Goal: Information Seeking & Learning: Learn about a topic

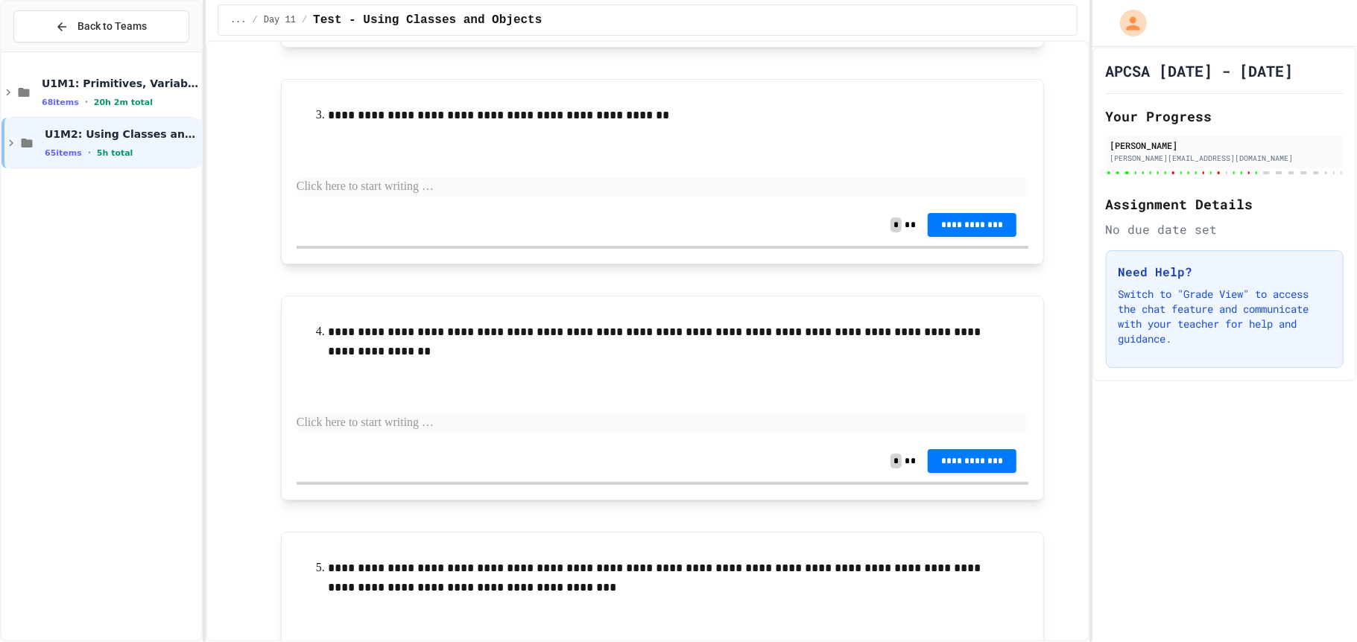
scroll to position [9685, 0]
click at [34, 142] on icon at bounding box center [27, 142] width 18 height 13
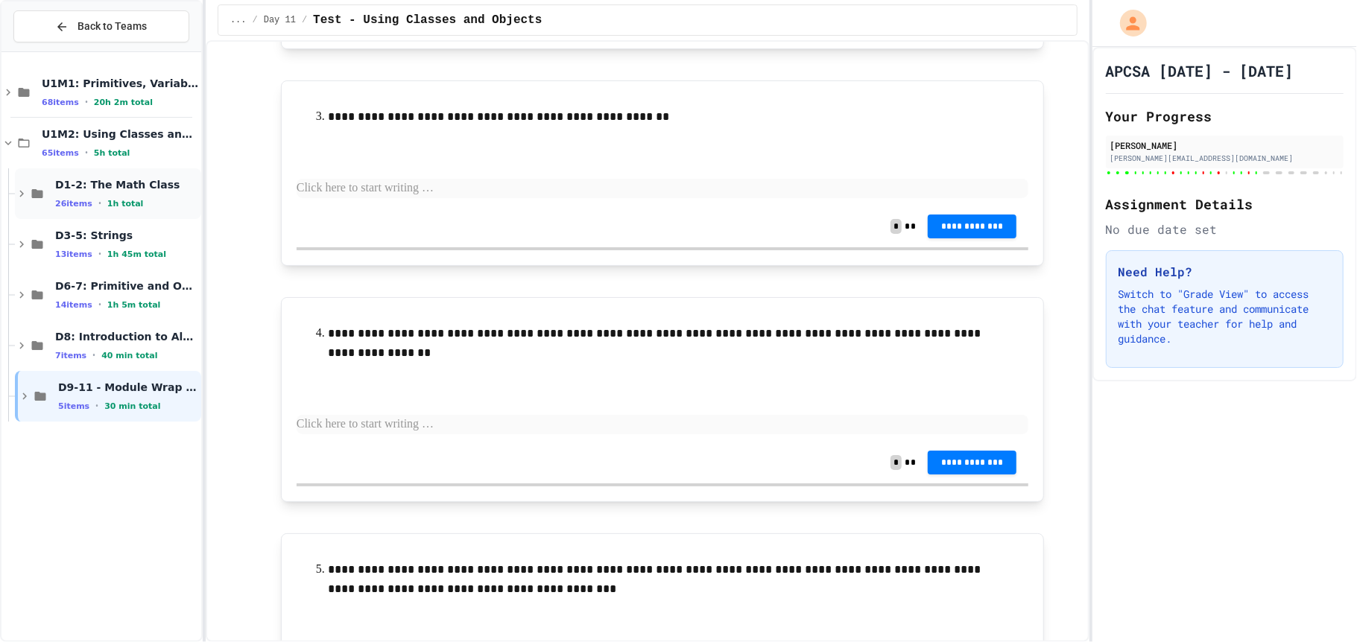
click at [61, 199] on span "26 items" at bounding box center [73, 204] width 37 height 10
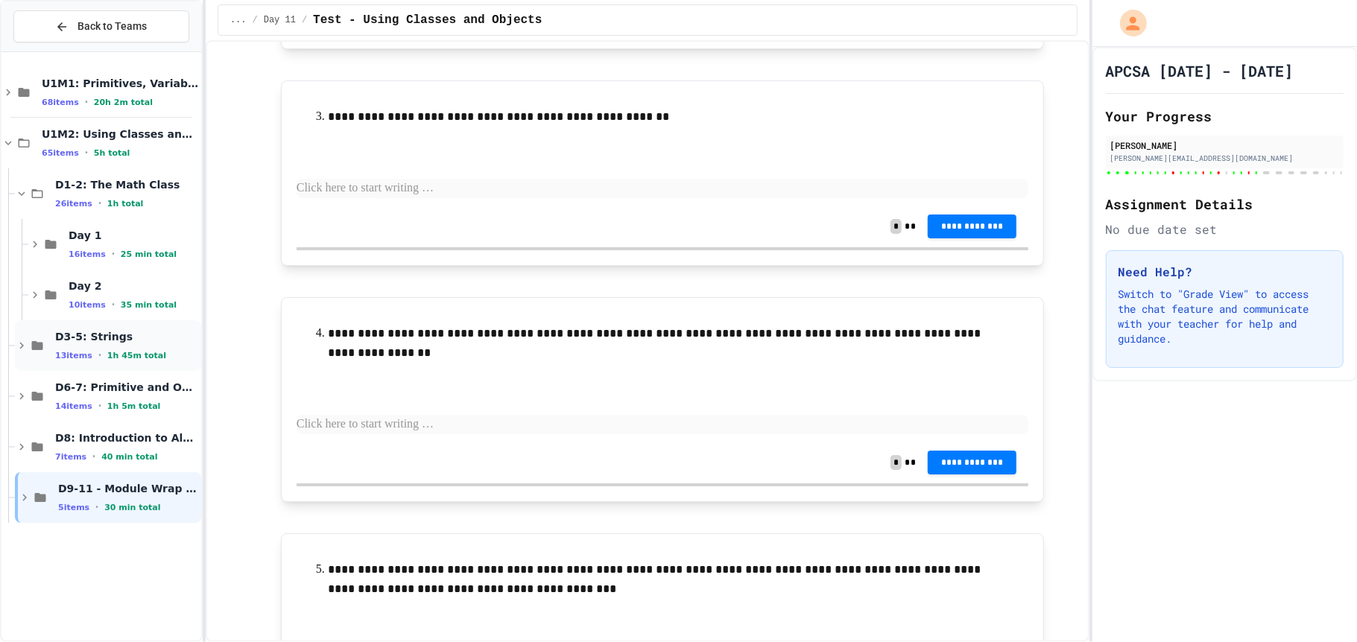
click at [55, 342] on span "D3-5: Strings" at bounding box center [126, 336] width 143 height 13
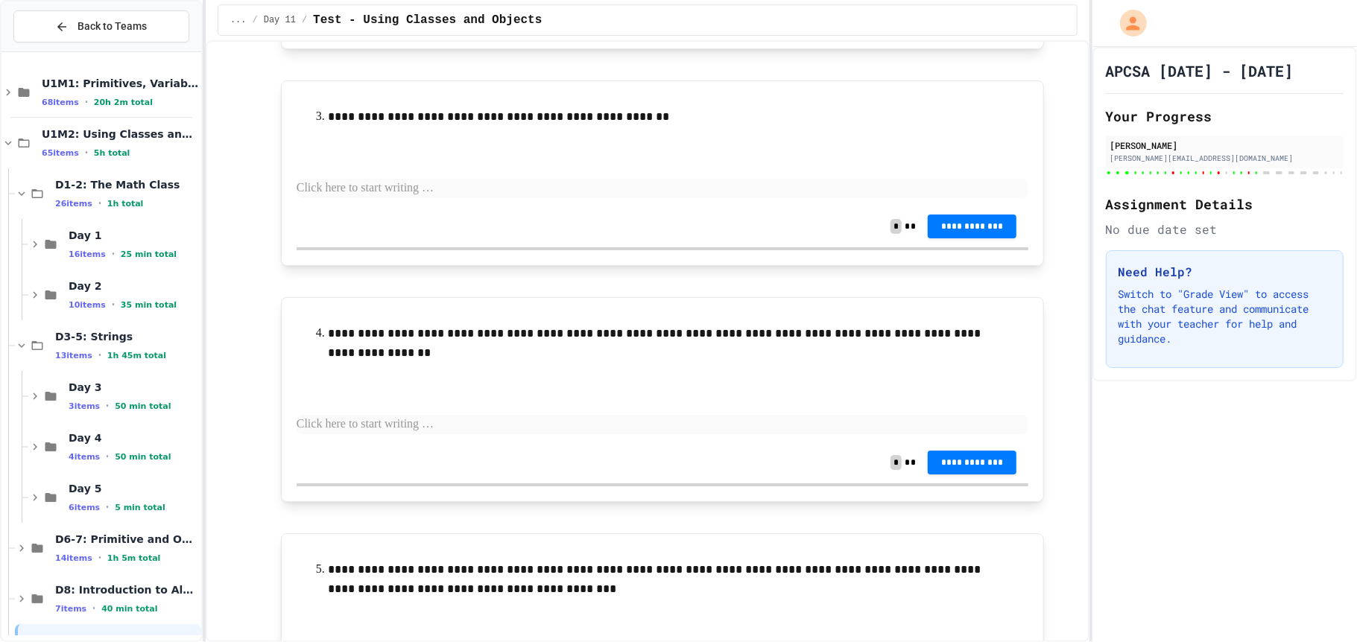
scroll to position [48, 0]
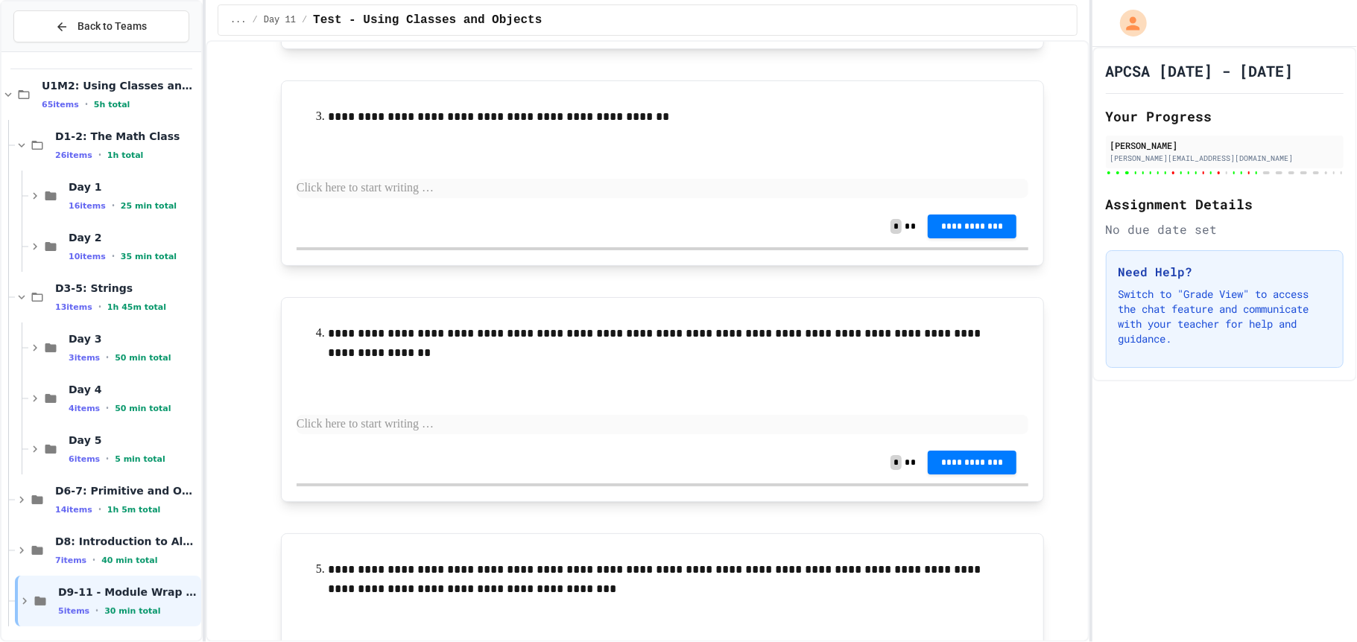
click at [54, 342] on icon at bounding box center [51, 347] width 18 height 13
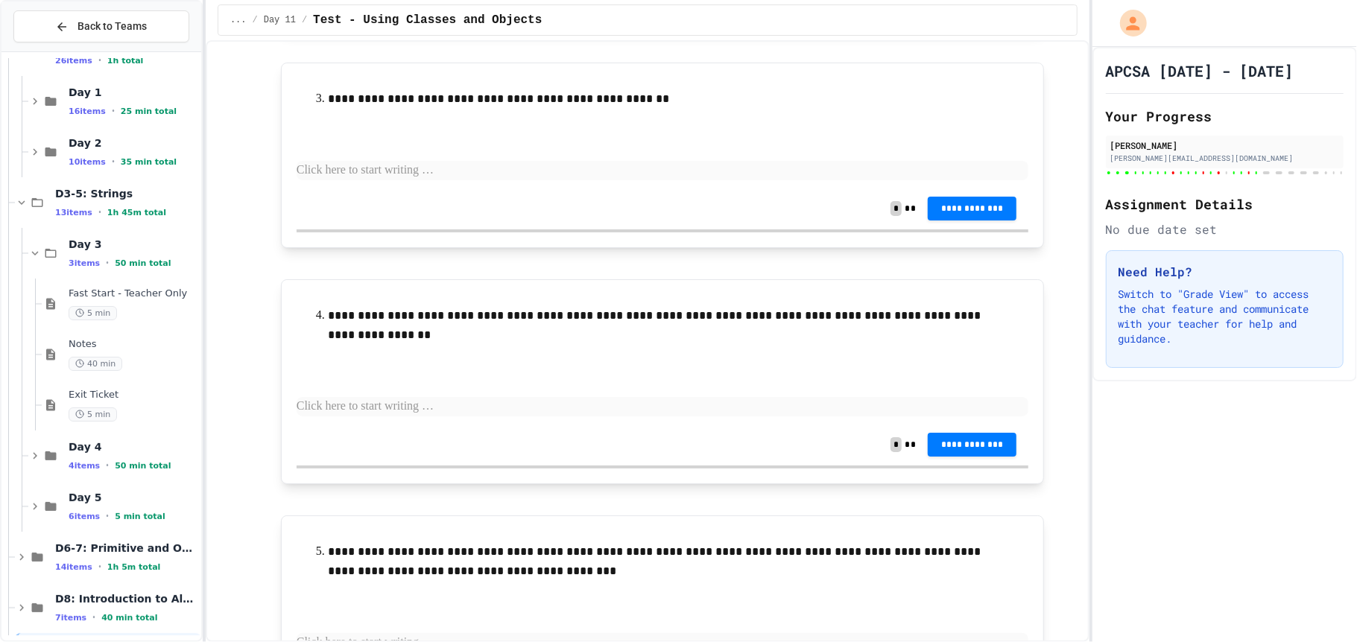
scroll to position [9705, 0]
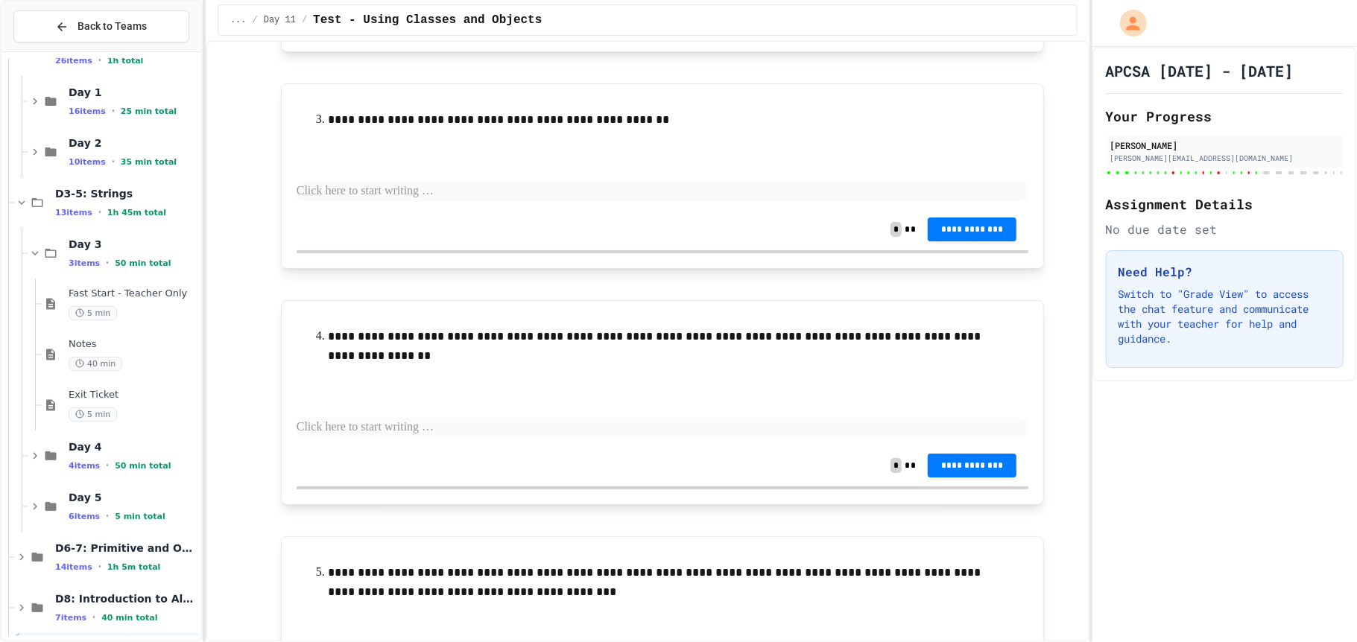
scroll to position [9706, 0]
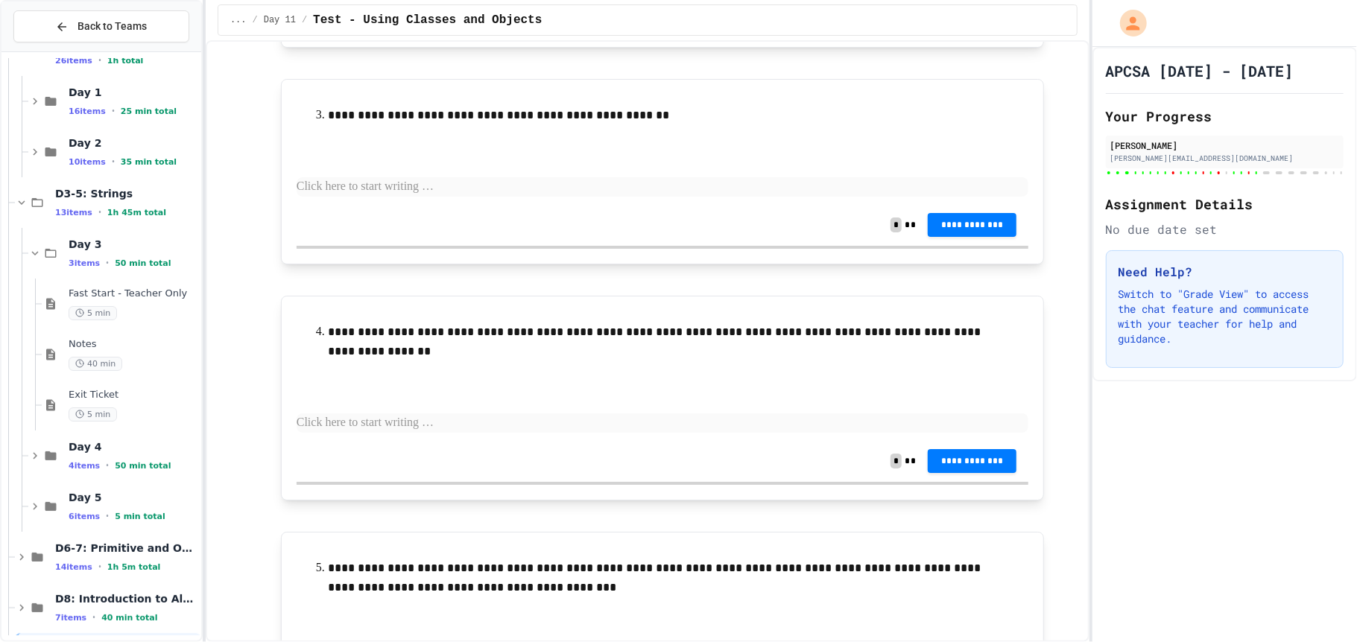
scroll to position [9705, 0]
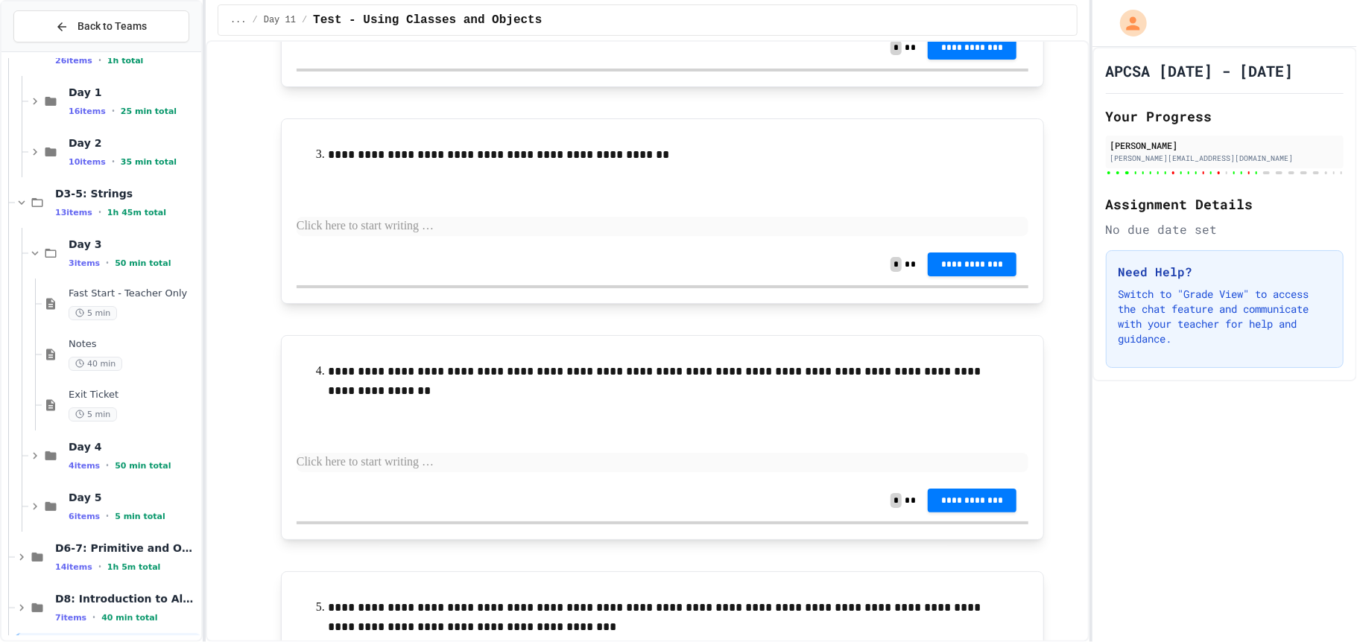
drag, startPoint x: 296, startPoint y: 438, endPoint x: 493, endPoint y: 502, distance: 206.9
copy div "**********"
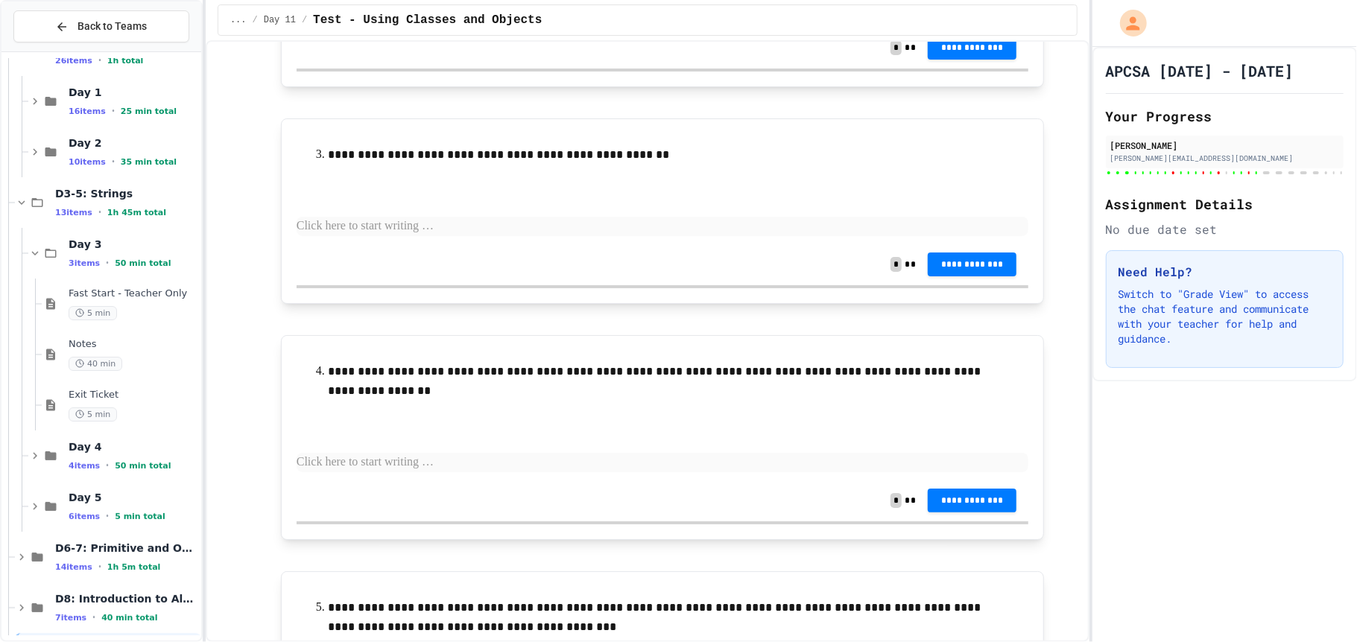
click at [473, 19] on p "**********" at bounding box center [663, 9] width 732 height 19
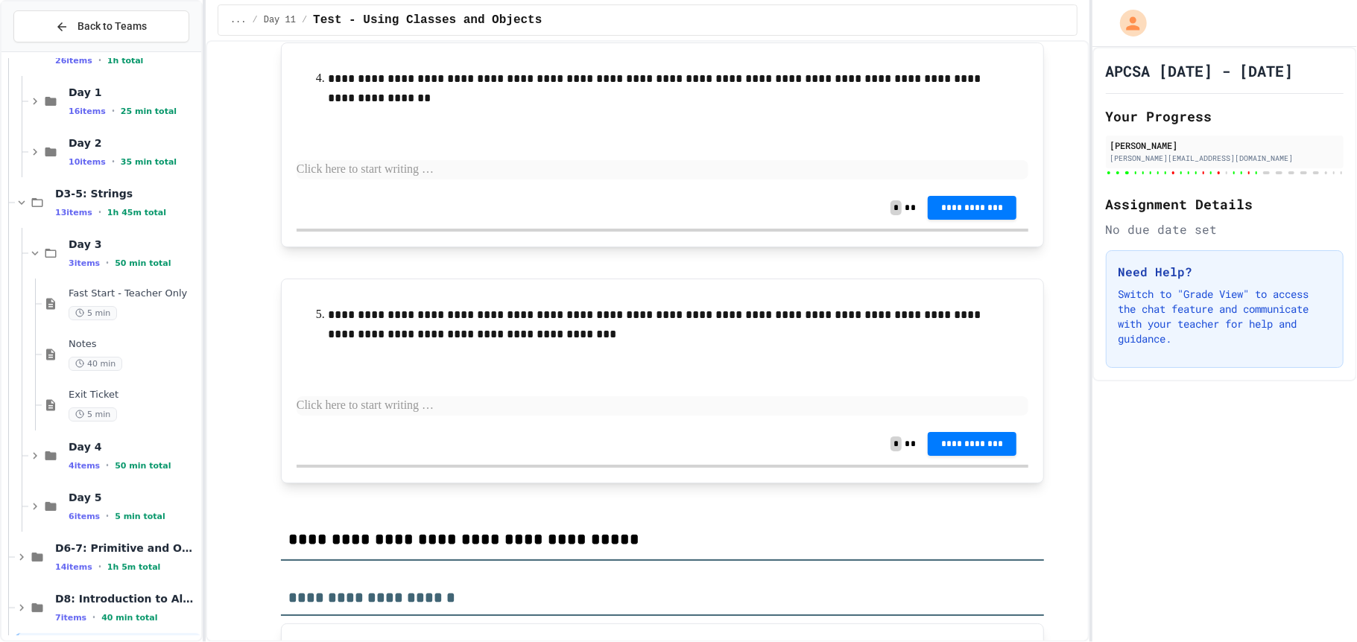
scroll to position [9908, 0]
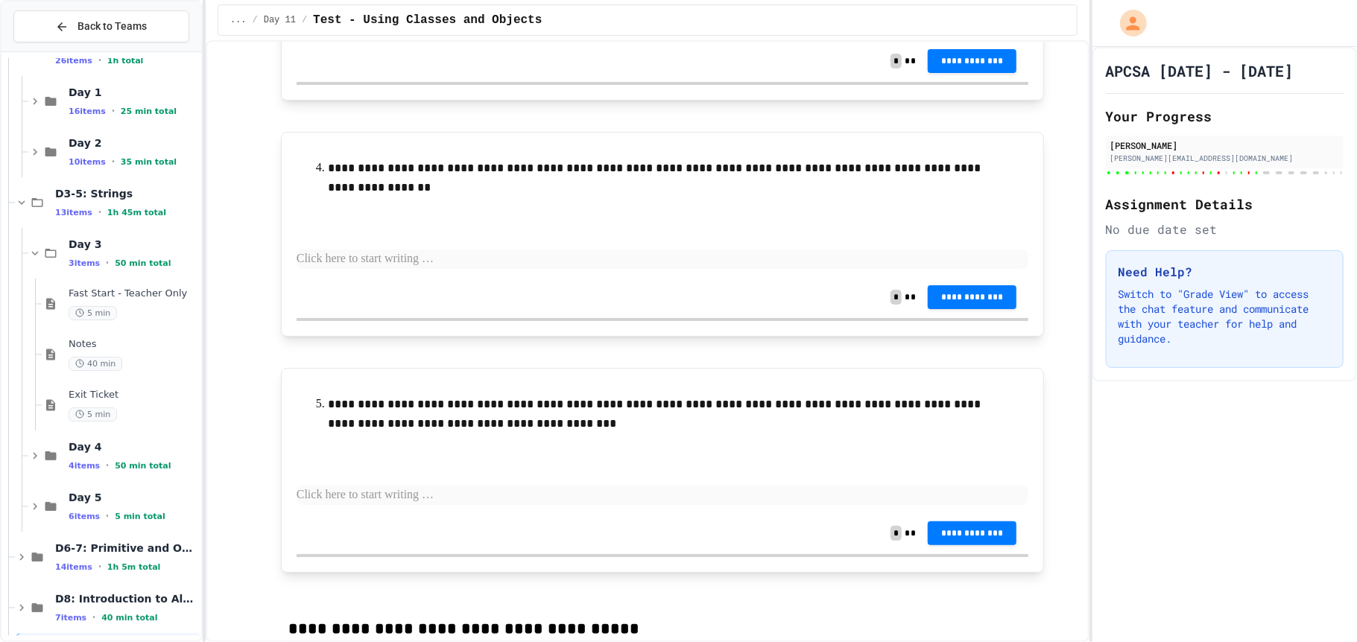
drag, startPoint x: 298, startPoint y: 243, endPoint x: 460, endPoint y: 288, distance: 167.8
copy div "**********"
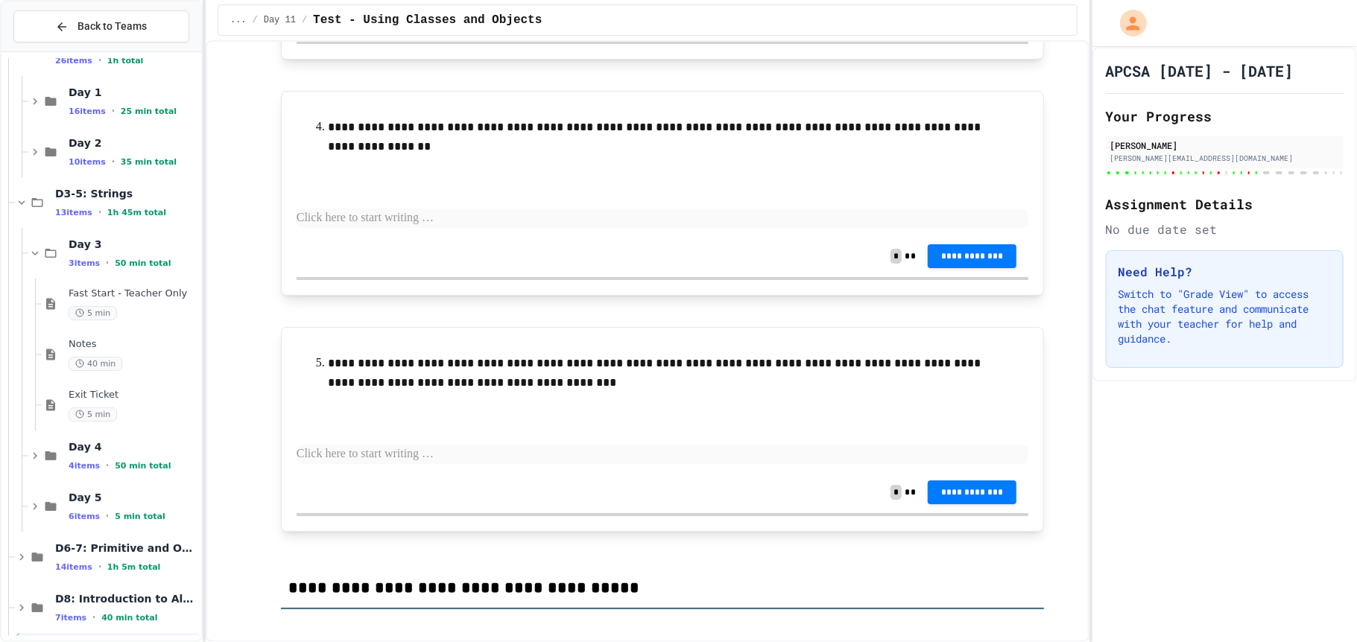
scroll to position [10024, 0]
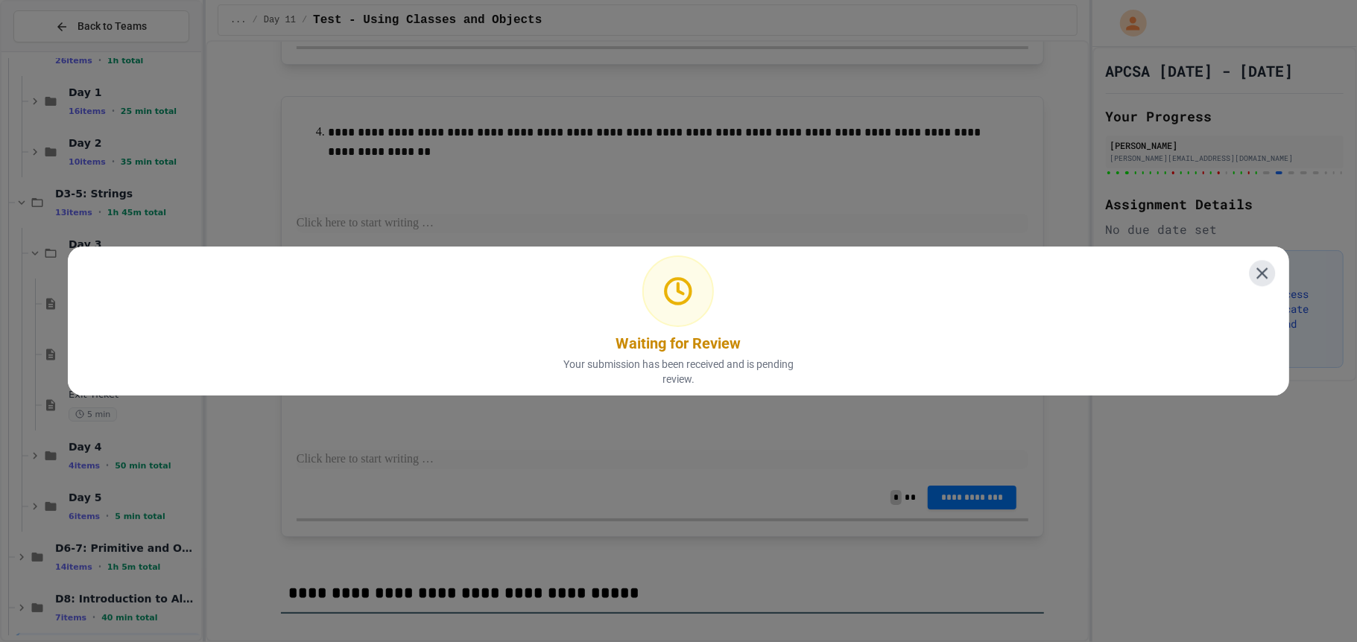
click at [1266, 266] on icon at bounding box center [1262, 273] width 19 height 19
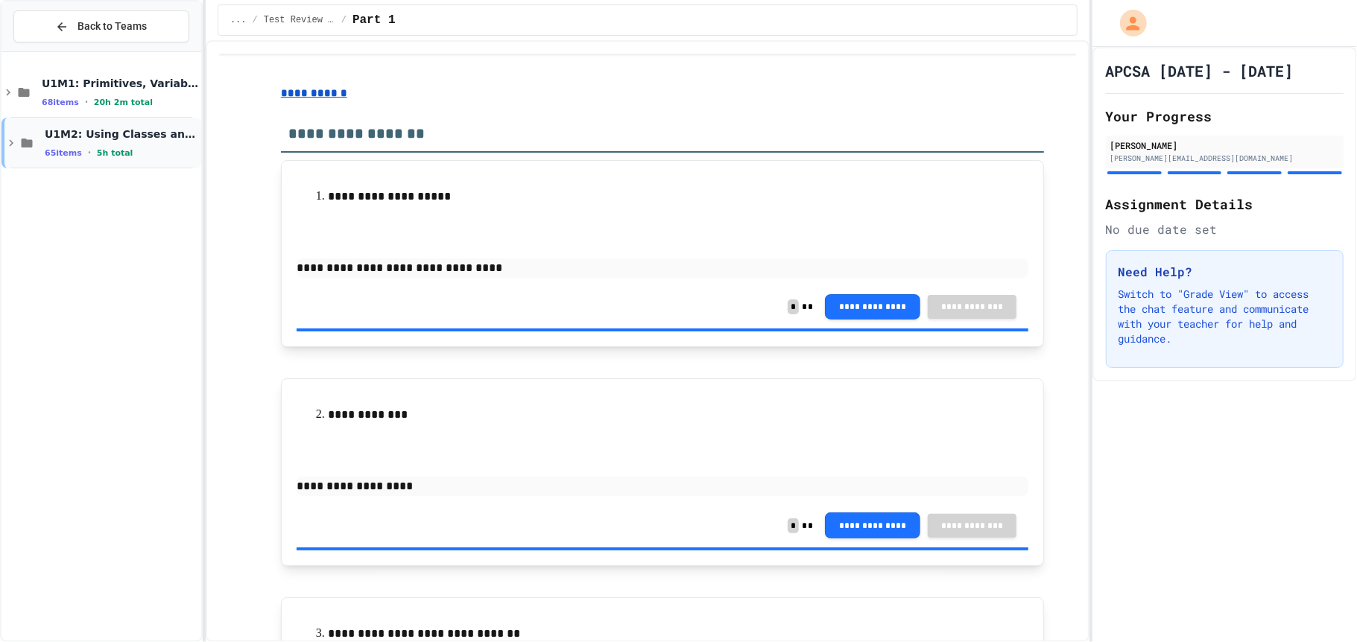
click at [102, 133] on span "U1M2: Using Classes and Objects" at bounding box center [121, 133] width 153 height 13
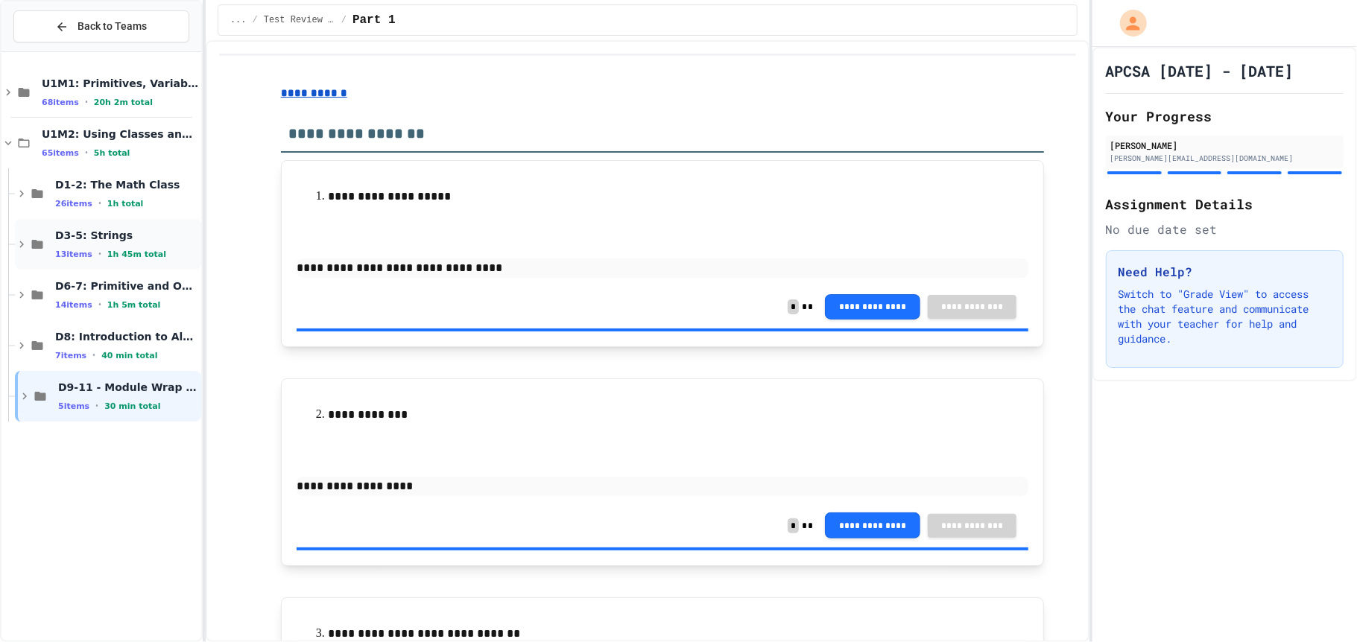
click at [107, 232] on span "D3-5: Strings" at bounding box center [126, 235] width 143 height 13
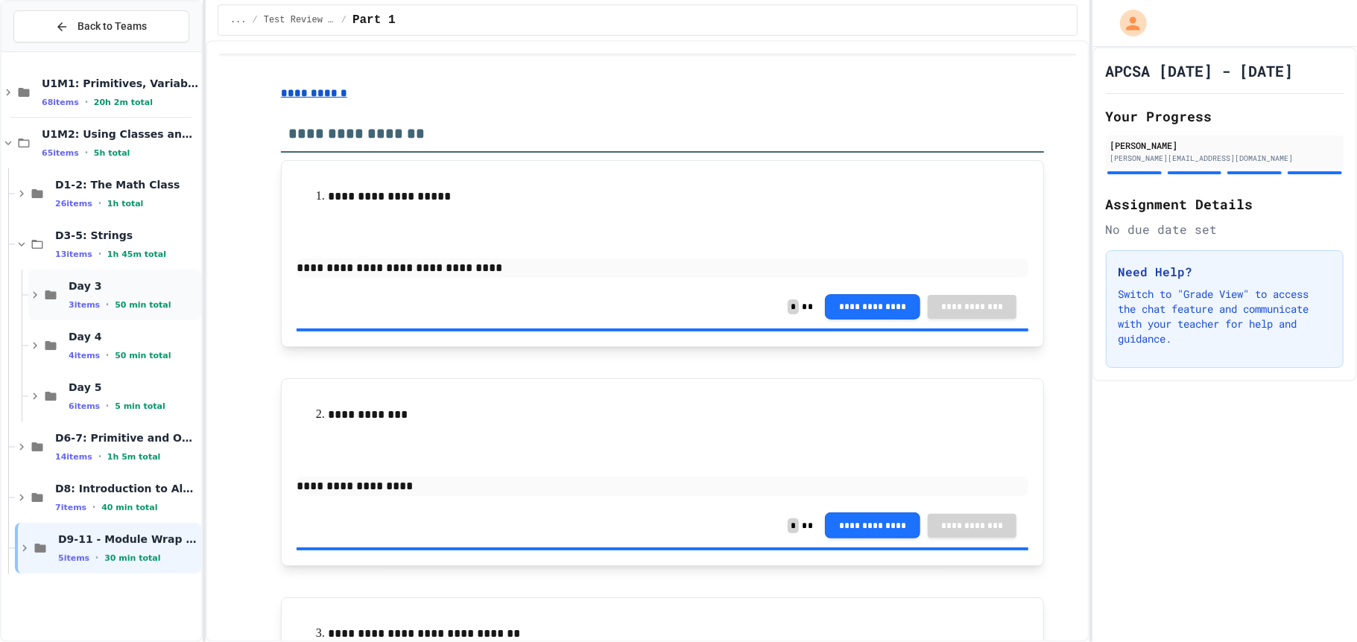
click at [102, 276] on div "Day 3 3 items • 50 min total" at bounding box center [114, 295] width 173 height 51
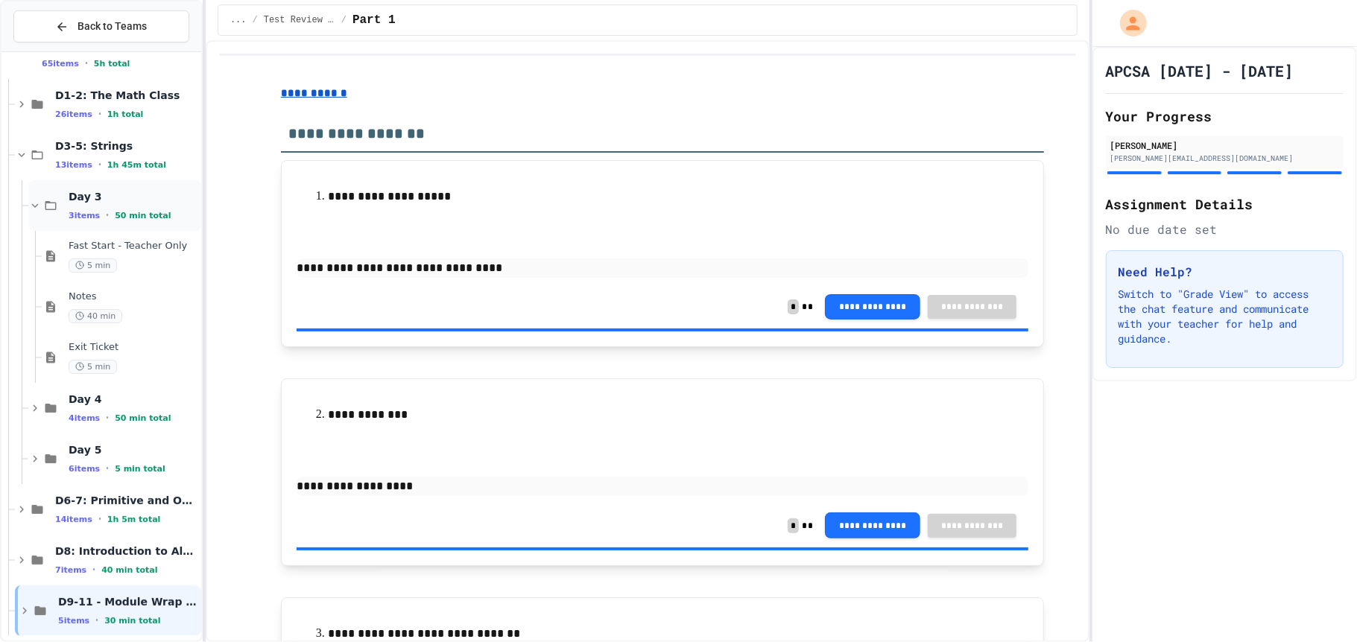
scroll to position [99, 0]
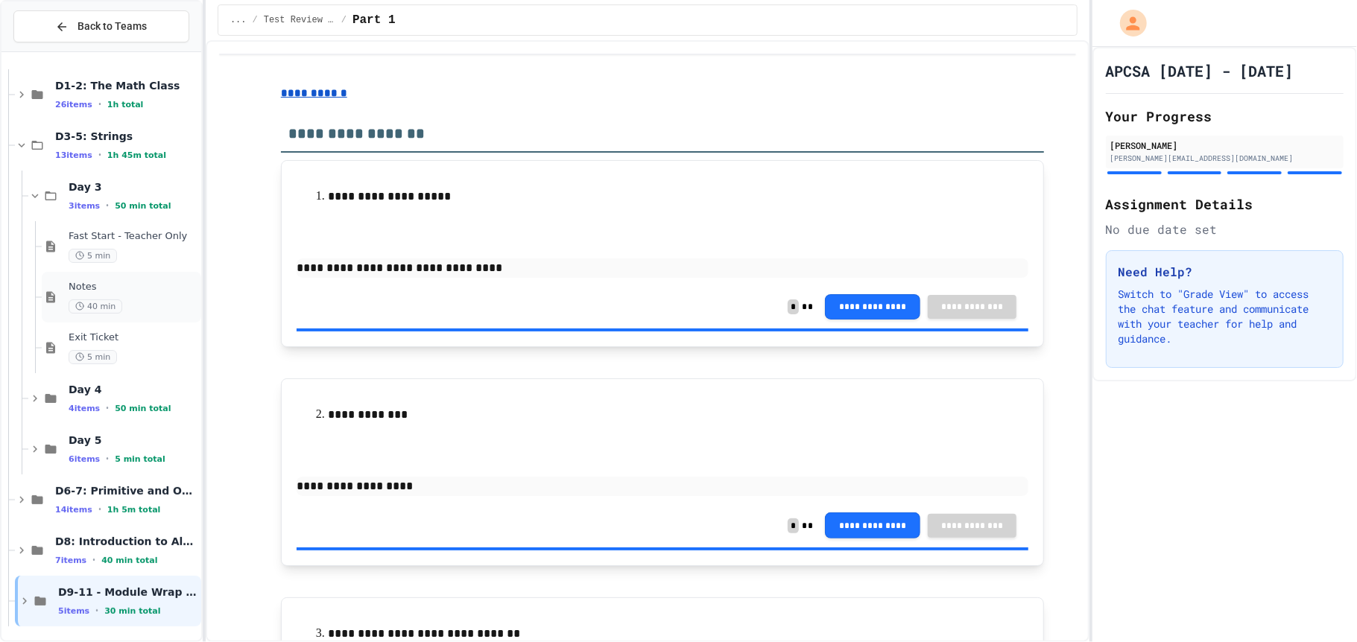
click at [104, 306] on span "40 min" at bounding box center [96, 307] width 54 height 14
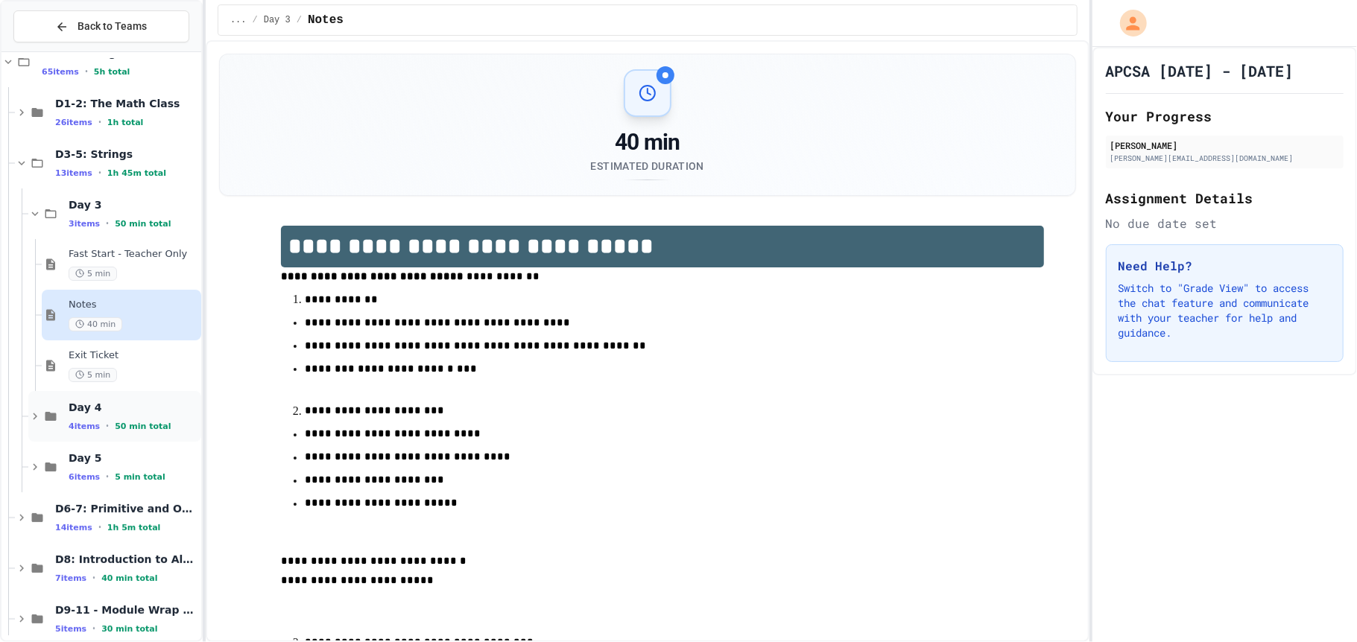
scroll to position [99, 0]
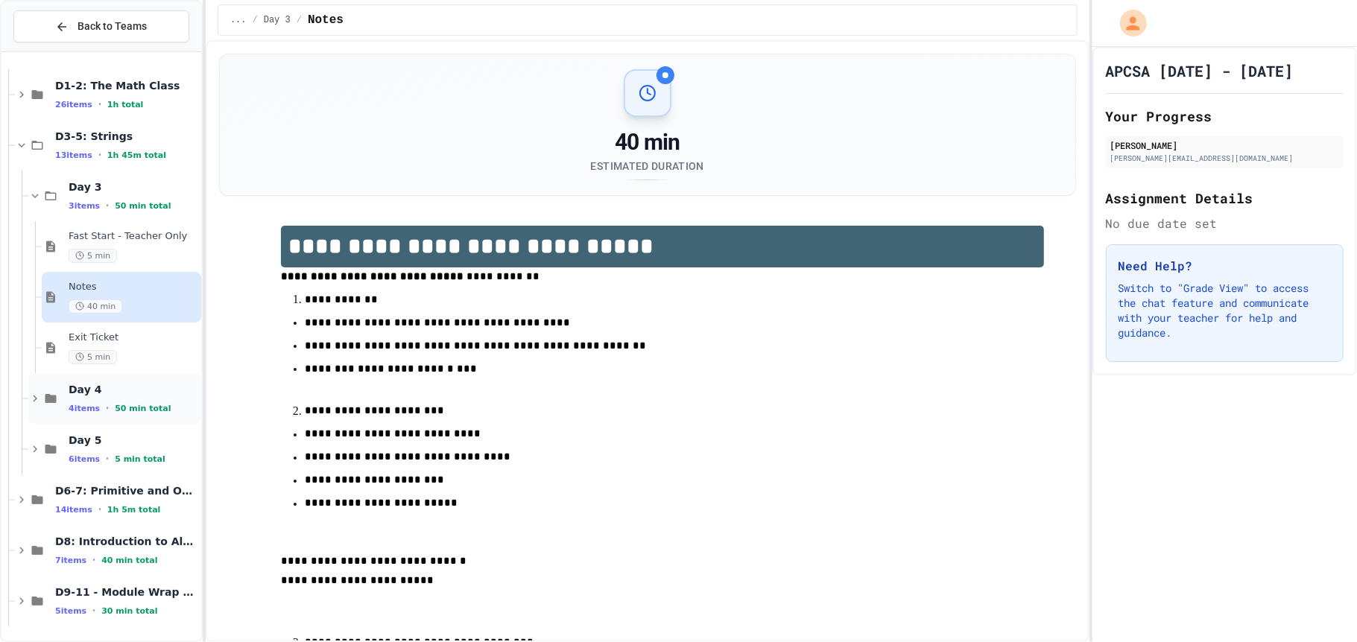
click at [117, 416] on div "Day 4 4 items • 50 min total" at bounding box center [114, 398] width 173 height 51
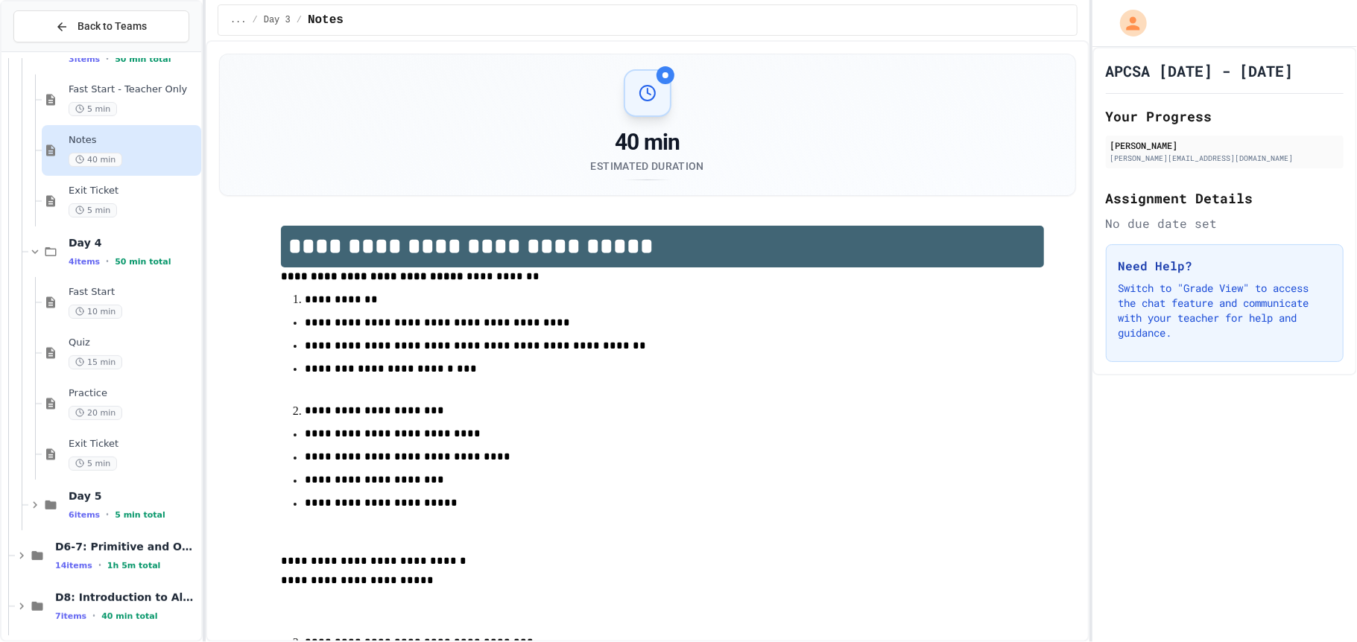
scroll to position [288, 0]
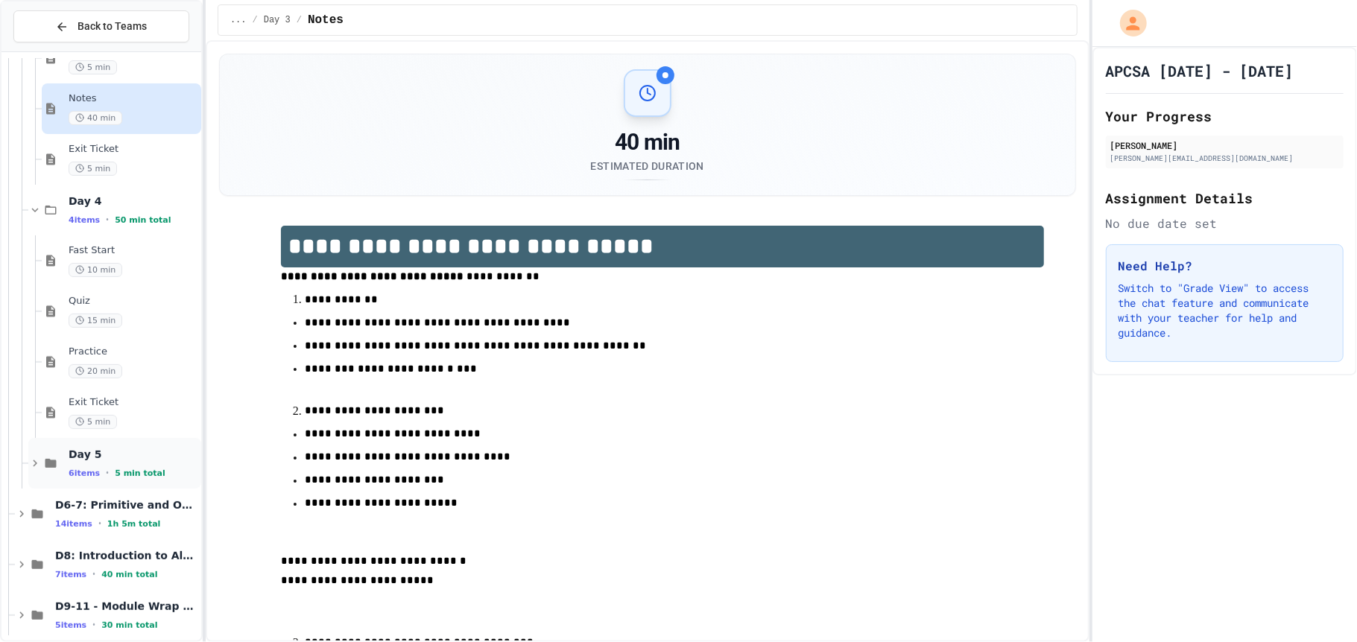
click at [111, 478] on div "6 items • 5 min total" at bounding box center [134, 473] width 130 height 12
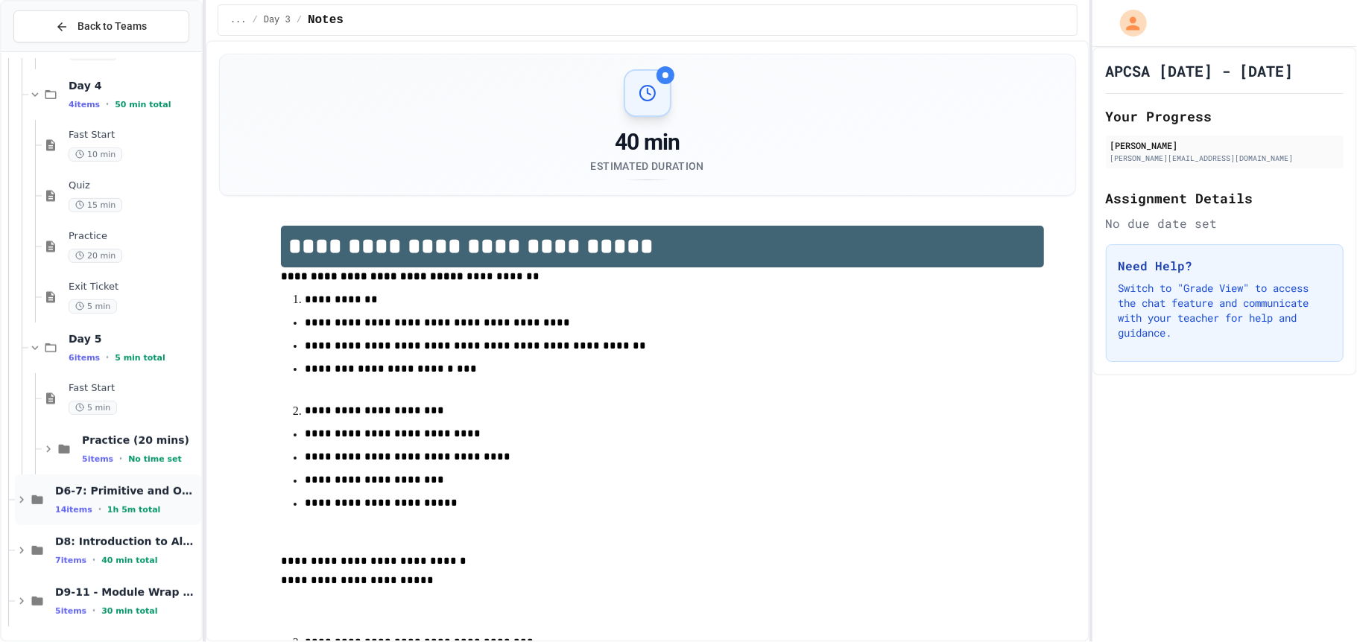
click at [120, 521] on div "D6-7: Primitive and Object Types 14 items • 1h 5m total" at bounding box center [108, 500] width 186 height 51
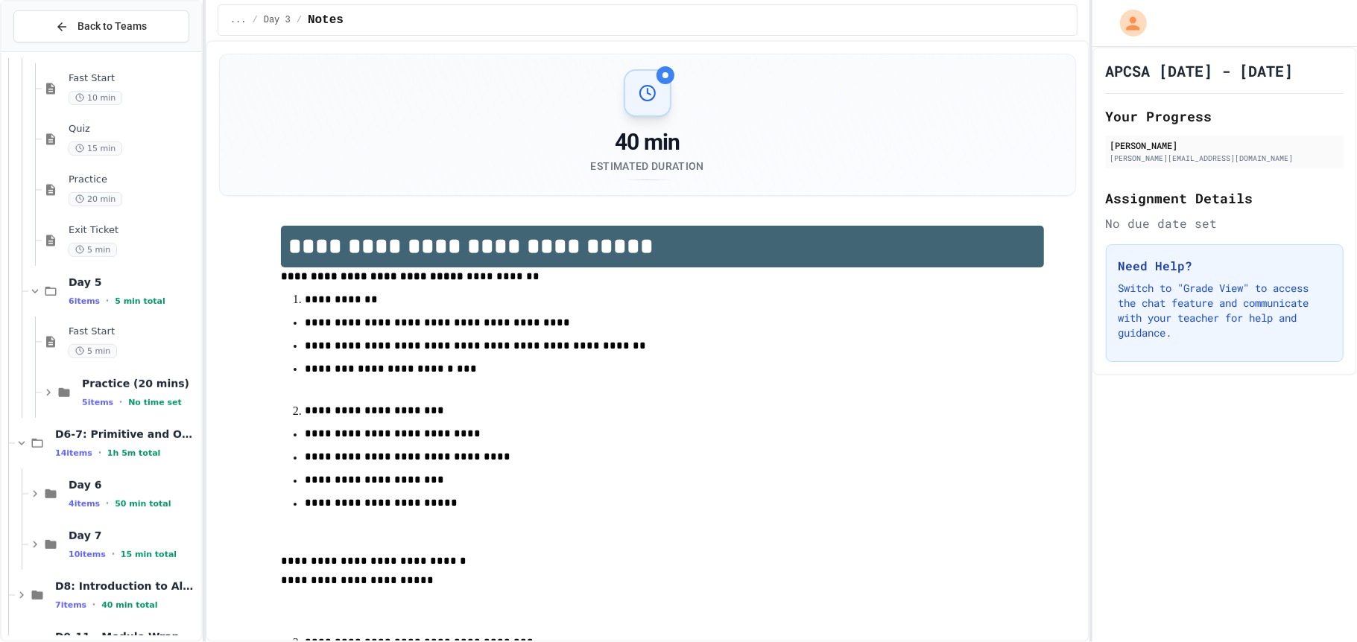
scroll to position [465, 0]
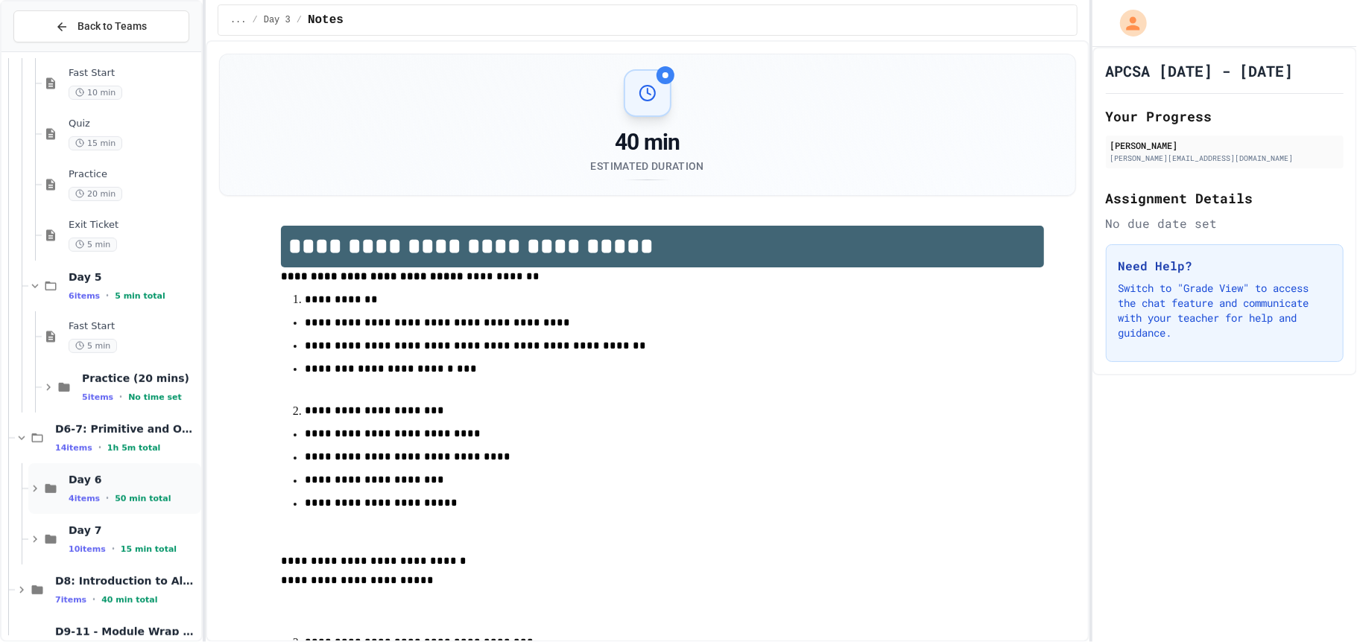
click at [106, 493] on span "•" at bounding box center [107, 499] width 3 height 12
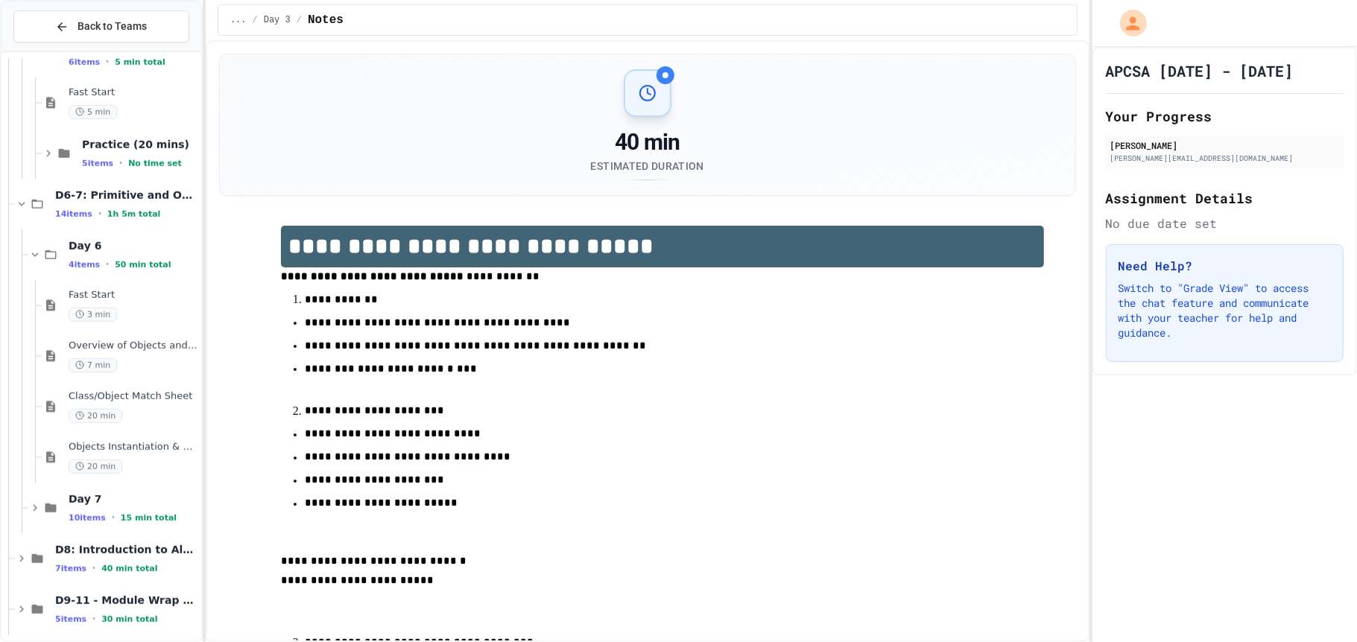
scroll to position [707, 0]
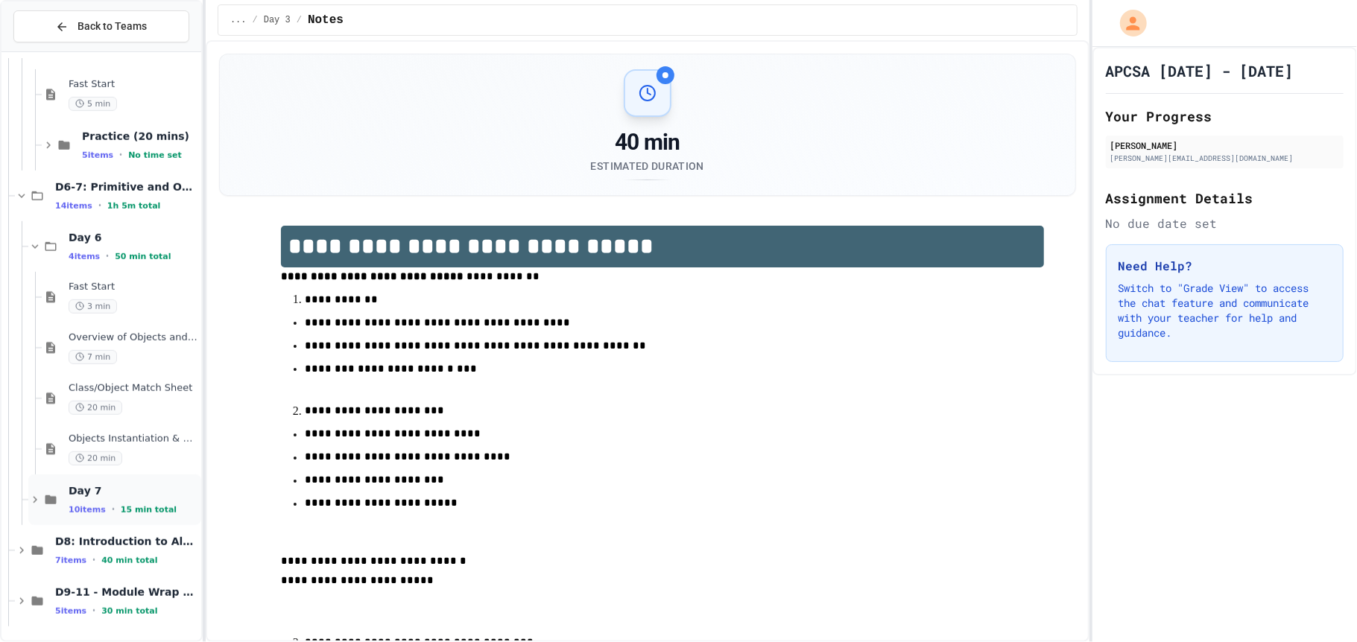
click at [112, 513] on span "•" at bounding box center [113, 510] width 3 height 12
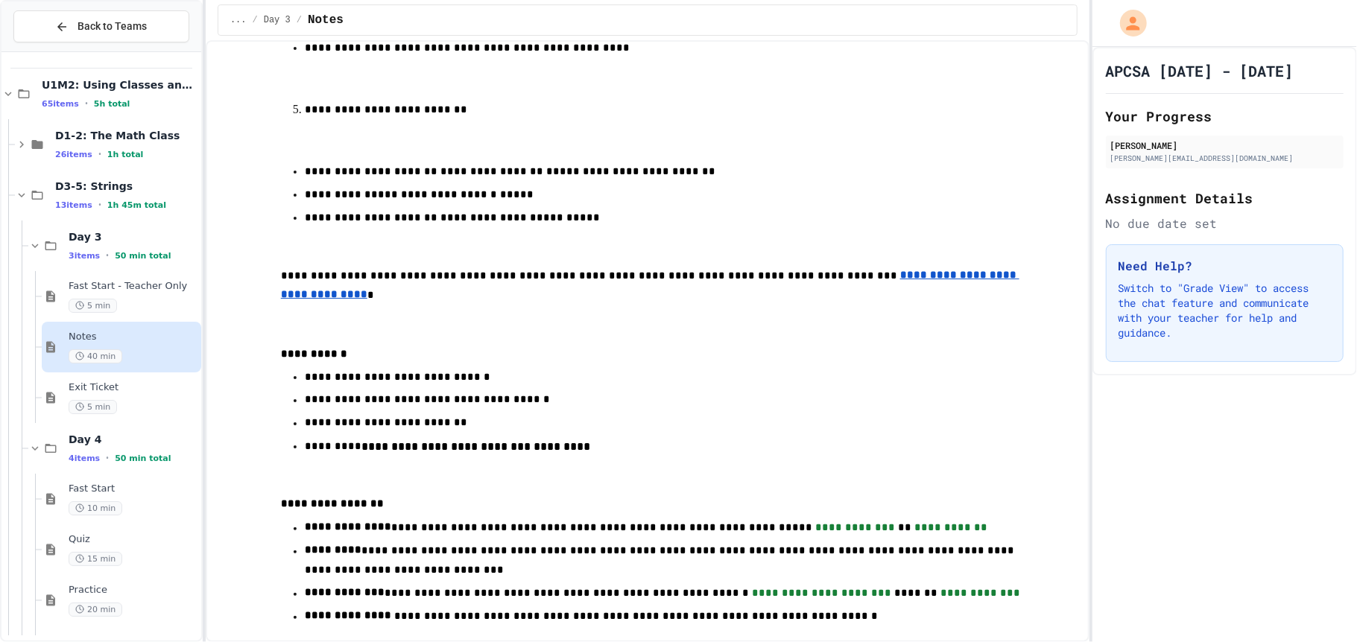
scroll to position [1265, 0]
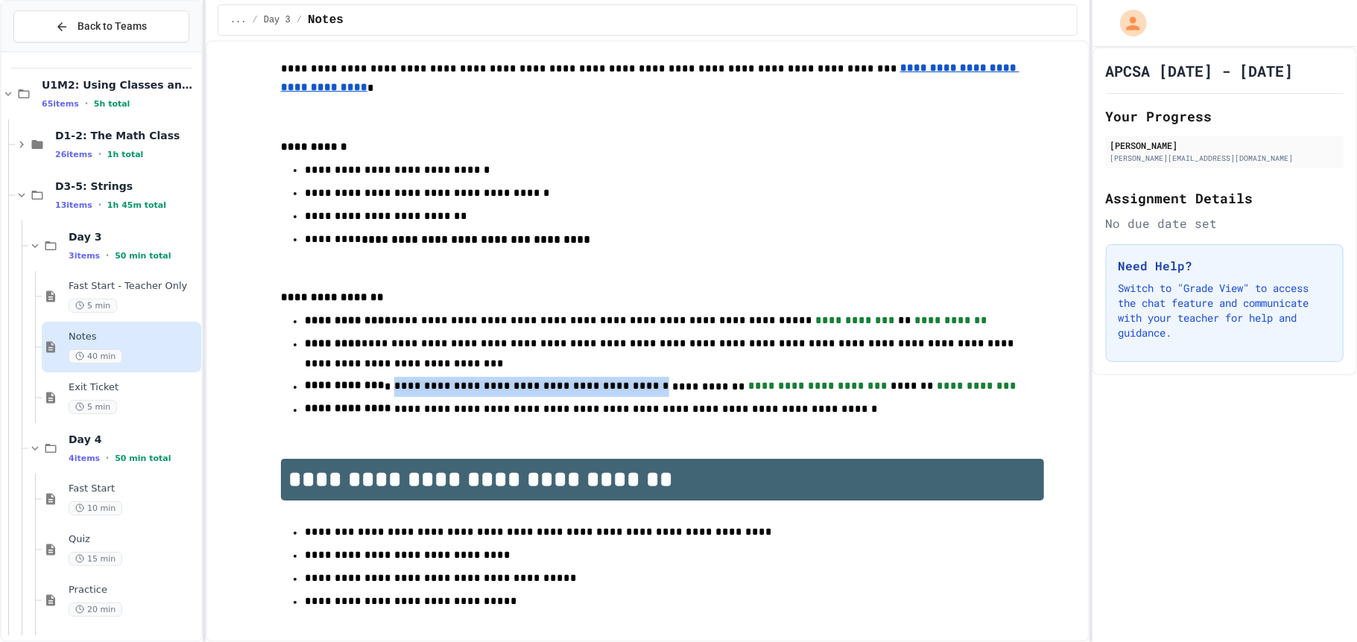
drag, startPoint x: 377, startPoint y: 368, endPoint x: 573, endPoint y: 359, distance: 196.2
click at [573, 381] on span "**********" at bounding box center [566, 386] width 364 height 10
copy span "**********"
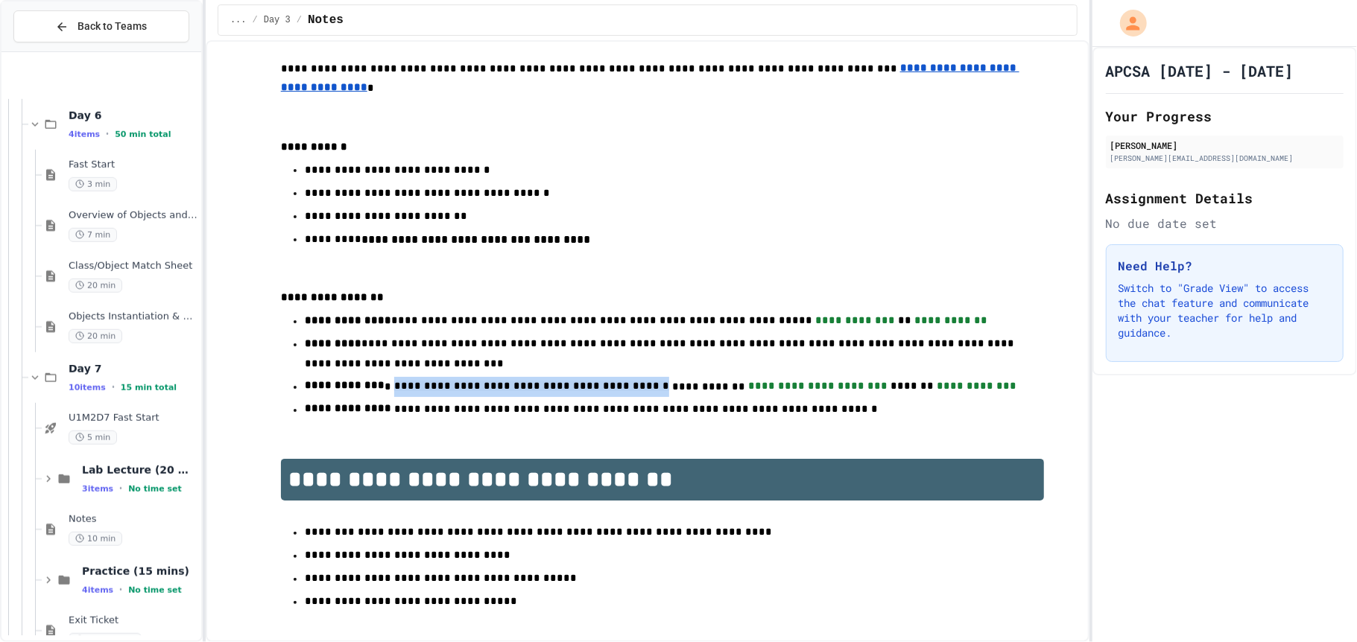
scroll to position [960, 0]
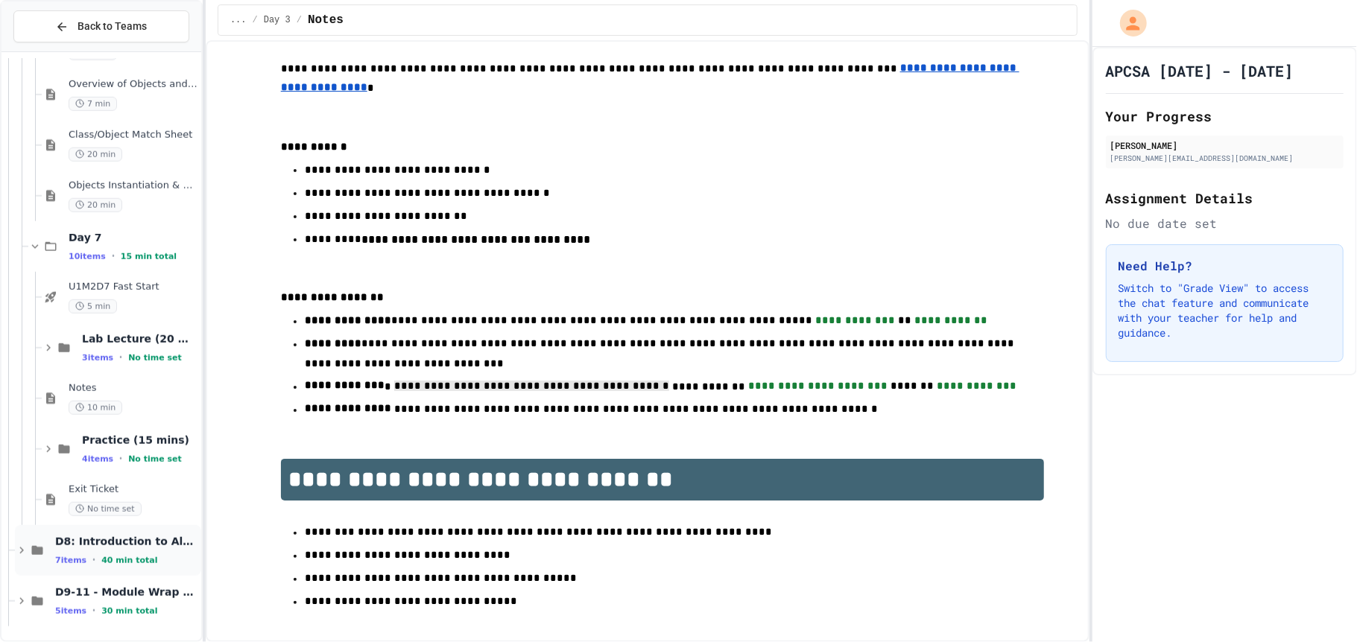
click at [95, 556] on div "7 items • 40 min total" at bounding box center [126, 560] width 143 height 12
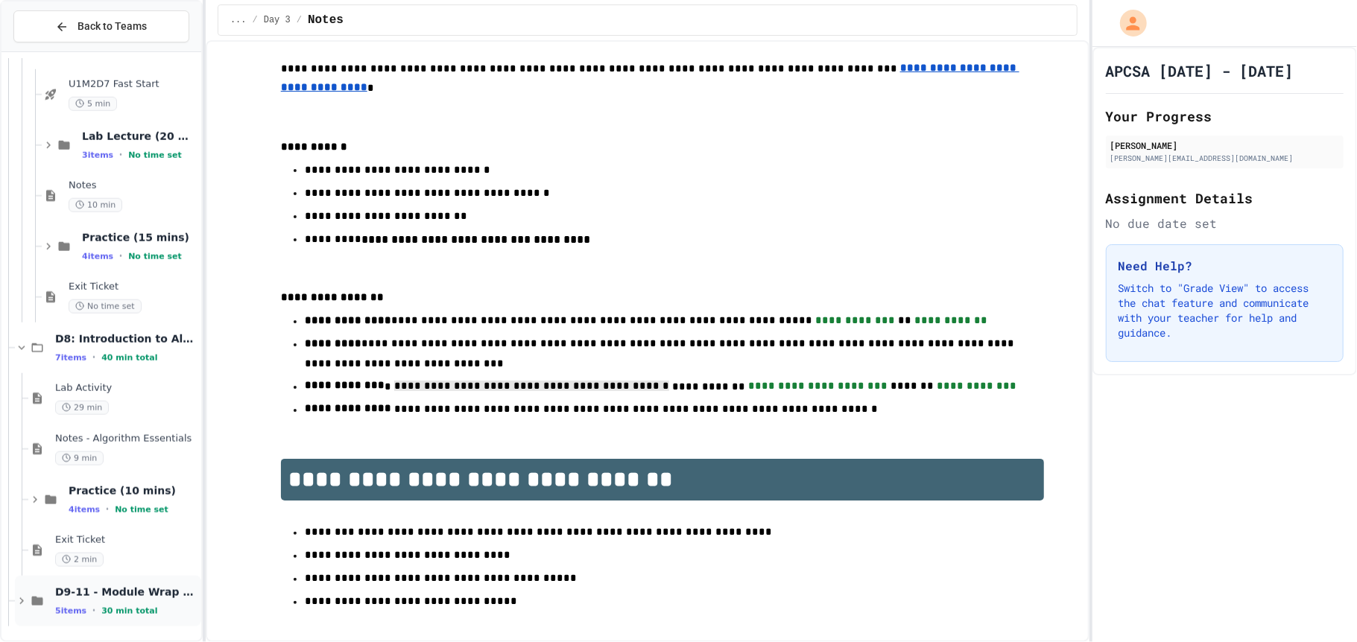
click at [77, 621] on div "D9-11 - Module Wrap Up 5 items • 30 min total" at bounding box center [108, 601] width 186 height 51
